Goal: Learn about a topic

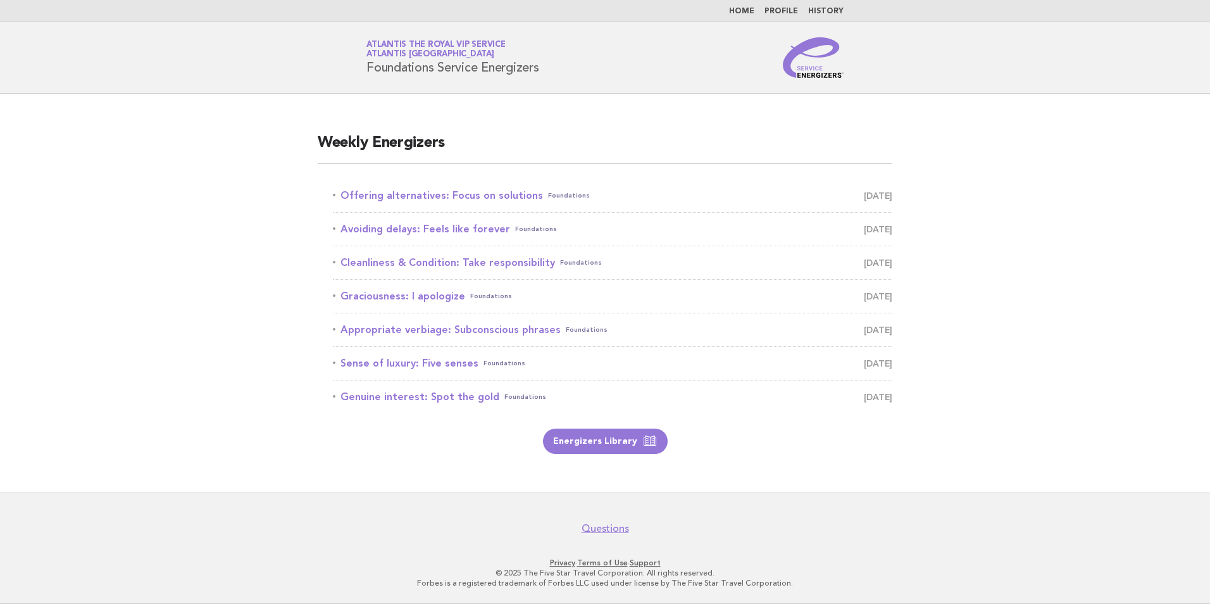
drag, startPoint x: 0, startPoint y: 0, endPoint x: 872, endPoint y: 554, distance: 1033.0
click at [872, 554] on footer "Questions Privacy · Terms of Use · Support © 2025 The Five Star Travel Corporat…" at bounding box center [605, 547] width 1210 height 111
click at [504, 192] on link "Offering alternatives: Focus on solutions Foundations [DATE]" at bounding box center [612, 196] width 559 height 18
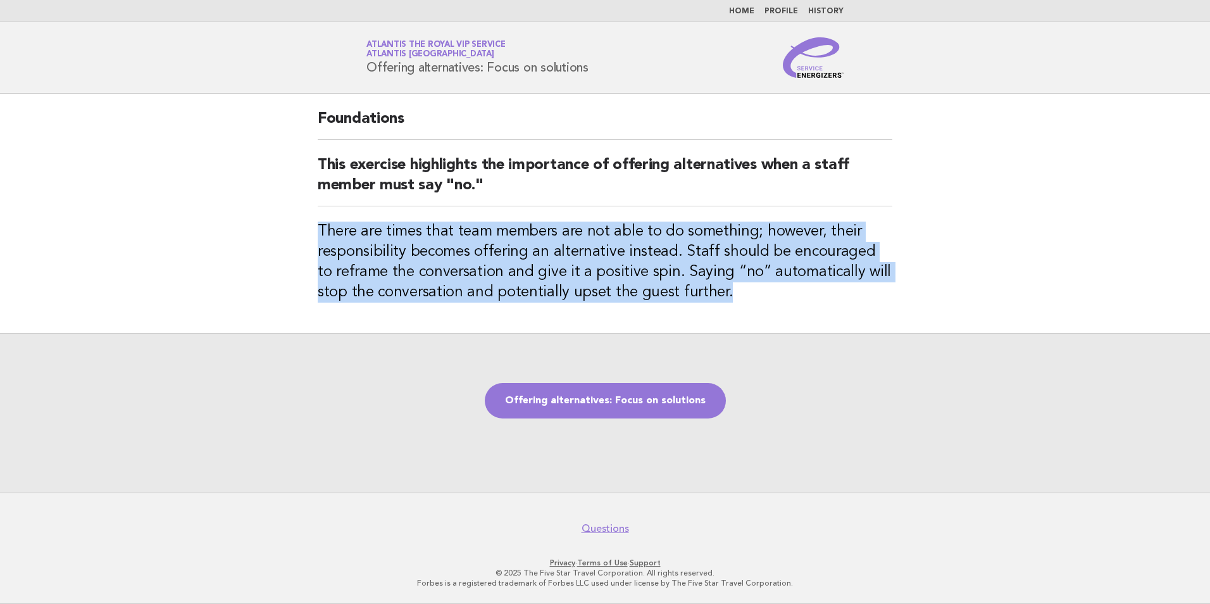
drag, startPoint x: 691, startPoint y: 297, endPoint x: 318, endPoint y: 236, distance: 378.2
click at [318, 236] on h3 "There are times that team members are not able to do something; however, their …" at bounding box center [605, 261] width 574 height 81
drag, startPoint x: 318, startPoint y: 236, endPoint x: 295, endPoint y: 233, distance: 22.9
click at [295, 233] on main "Foundations This exercise highlights the importance of offering alternatives wh…" at bounding box center [605, 293] width 1210 height 399
drag, startPoint x: 689, startPoint y: 295, endPoint x: 317, endPoint y: 226, distance: 378.3
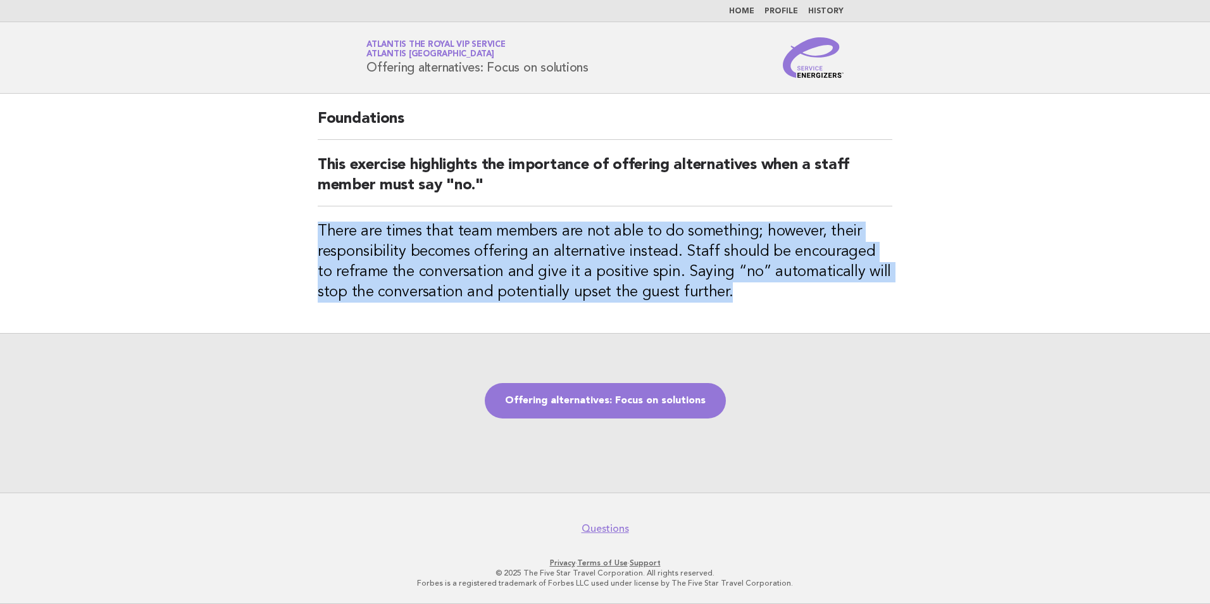
click at [317, 226] on div "Foundations This exercise highlights the importance of offering alternatives wh…" at bounding box center [604, 213] width 605 height 239
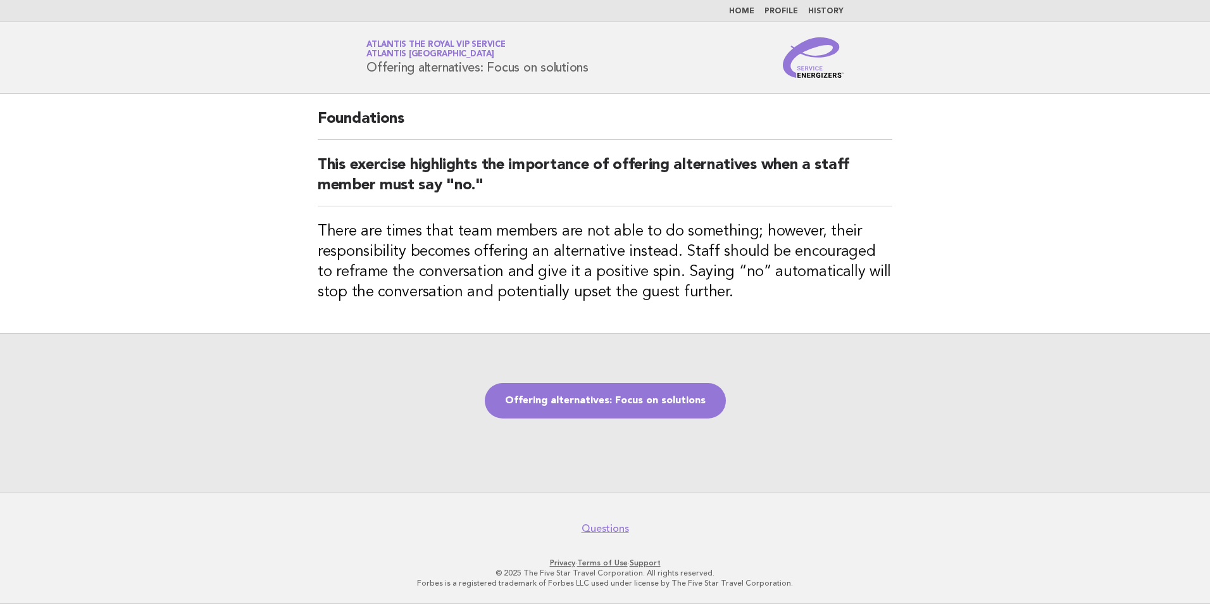
click at [1014, 235] on main "Foundations This exercise highlights the importance of offering alternatives wh…" at bounding box center [605, 293] width 1210 height 399
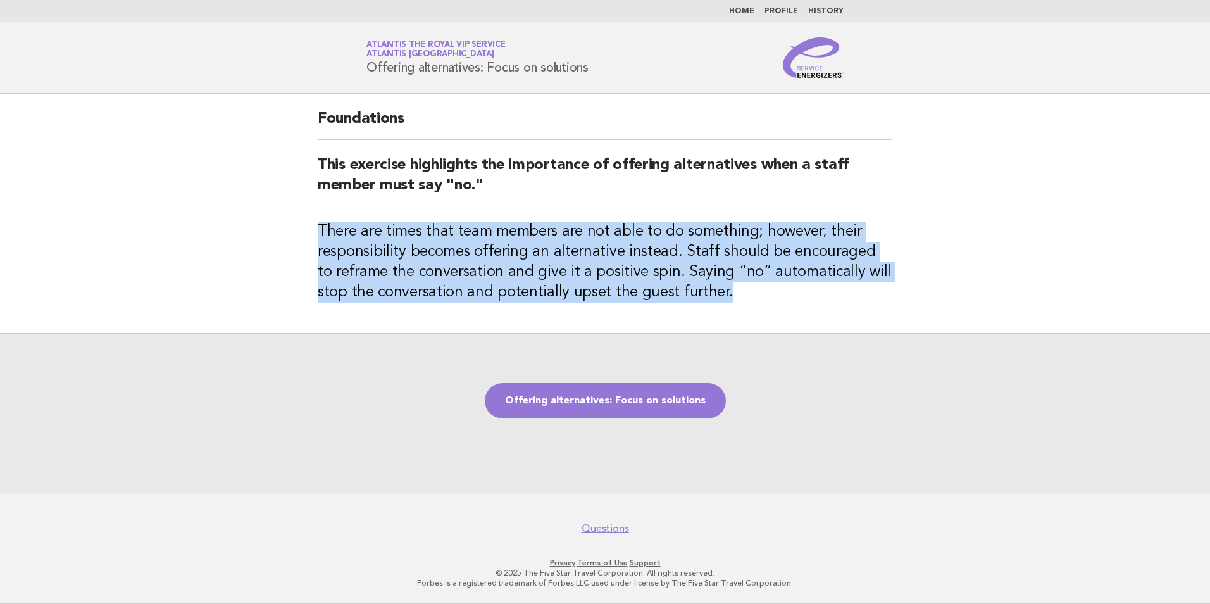
drag, startPoint x: 707, startPoint y: 295, endPoint x: 266, endPoint y: 226, distance: 446.4
click at [266, 226] on main "Foundations This exercise highlights the importance of offering alternatives wh…" at bounding box center [605, 293] width 1210 height 399
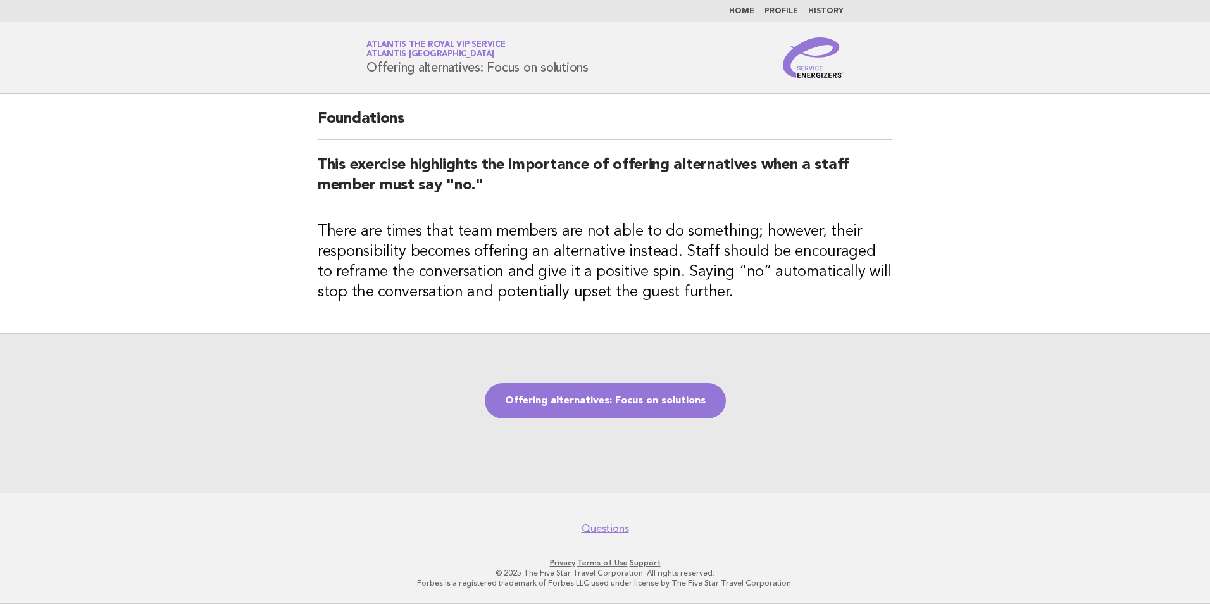
drag, startPoint x: 266, startPoint y: 226, endPoint x: 161, endPoint y: 277, distance: 116.8
click at [161, 277] on main "Foundations This exercise highlights the importance of offering alternatives wh…" at bounding box center [605, 293] width 1210 height 399
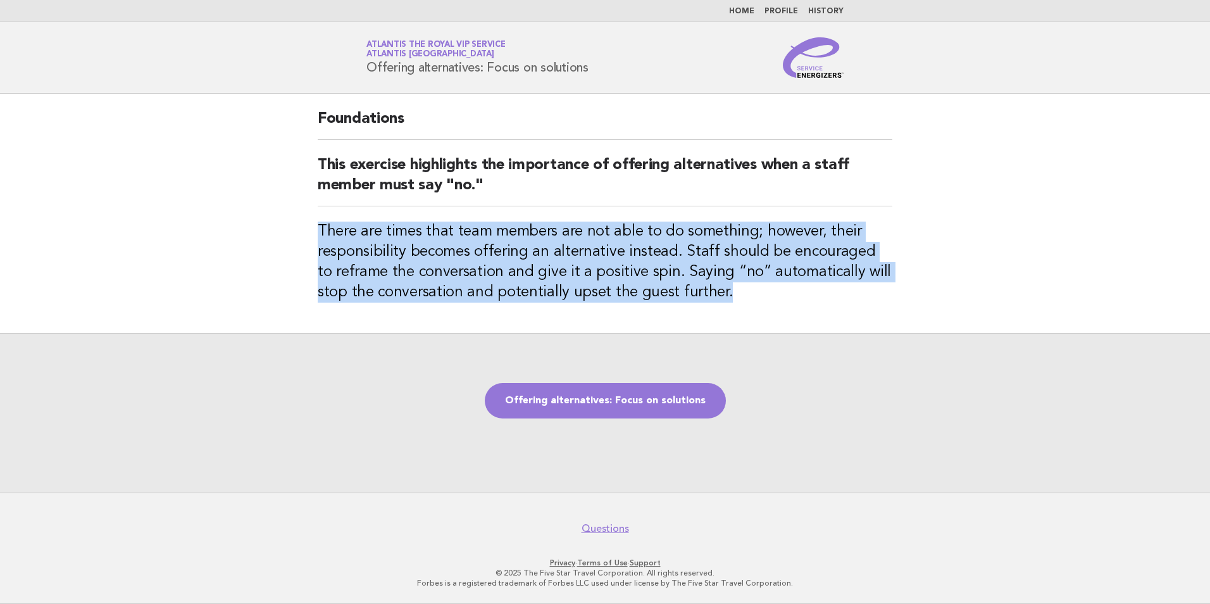
drag, startPoint x: 662, startPoint y: 294, endPoint x: 300, endPoint y: 228, distance: 367.9
click at [300, 228] on main "Foundations This exercise highlights the importance of offering alternatives wh…" at bounding box center [605, 293] width 1210 height 399
drag, startPoint x: 300, startPoint y: 228, endPoint x: 375, endPoint y: 253, distance: 78.8
click at [375, 253] on h3 "There are times that team members are not able to do something; however, their …" at bounding box center [605, 261] width 574 height 81
drag, startPoint x: 692, startPoint y: 297, endPoint x: 302, endPoint y: 233, distance: 394.9
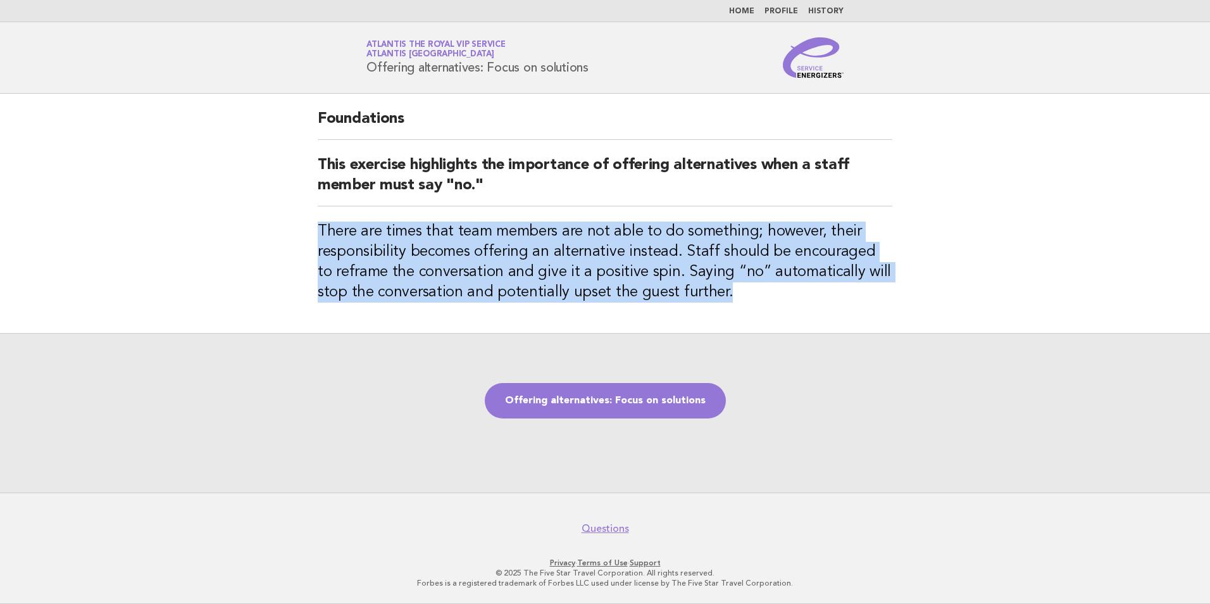
click at [302, 233] on div "Foundations This exercise highlights the importance of offering alternatives wh…" at bounding box center [604, 213] width 605 height 239
drag, startPoint x: 302, startPoint y: 233, endPoint x: 585, endPoint y: 268, distance: 284.9
click at [585, 268] on h3 "There are times that team members are not able to do something; however, their …" at bounding box center [605, 261] width 574 height 81
drag, startPoint x: 685, startPoint y: 294, endPoint x: 300, endPoint y: 230, distance: 389.8
click at [300, 230] on main "Foundations This exercise highlights the importance of offering alternatives wh…" at bounding box center [605, 293] width 1210 height 399
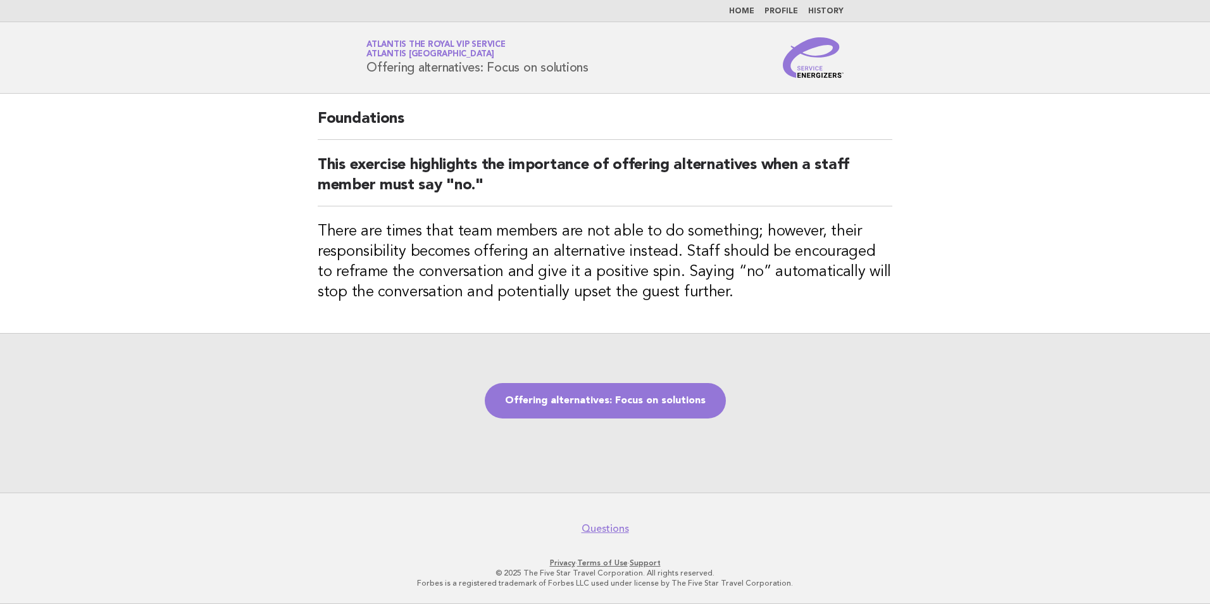
drag, startPoint x: 300, startPoint y: 230, endPoint x: 225, endPoint y: 262, distance: 82.2
click at [225, 262] on main "Foundations This exercise highlights the importance of offering alternatives wh…" at bounding box center [605, 293] width 1210 height 399
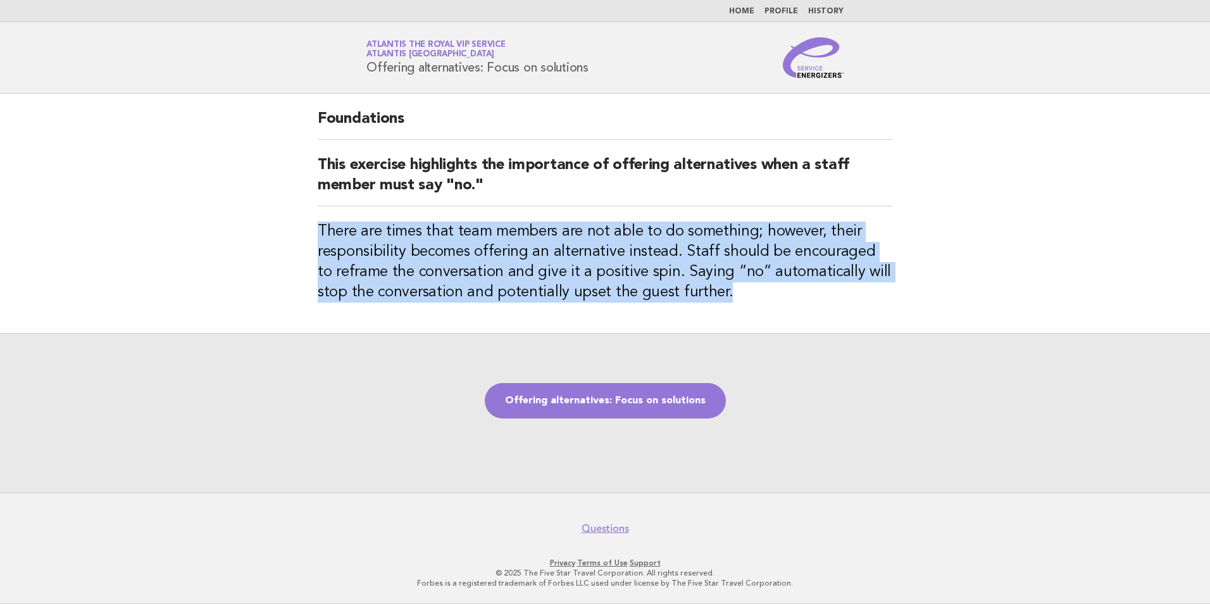
drag, startPoint x: 698, startPoint y: 287, endPoint x: 290, endPoint y: 232, distance: 411.8
click at [290, 232] on main "Foundations This exercise highlights the importance of offering alternatives wh…" at bounding box center [605, 293] width 1210 height 399
